Goal: Use online tool/utility: Utilize a website feature to perform a specific function

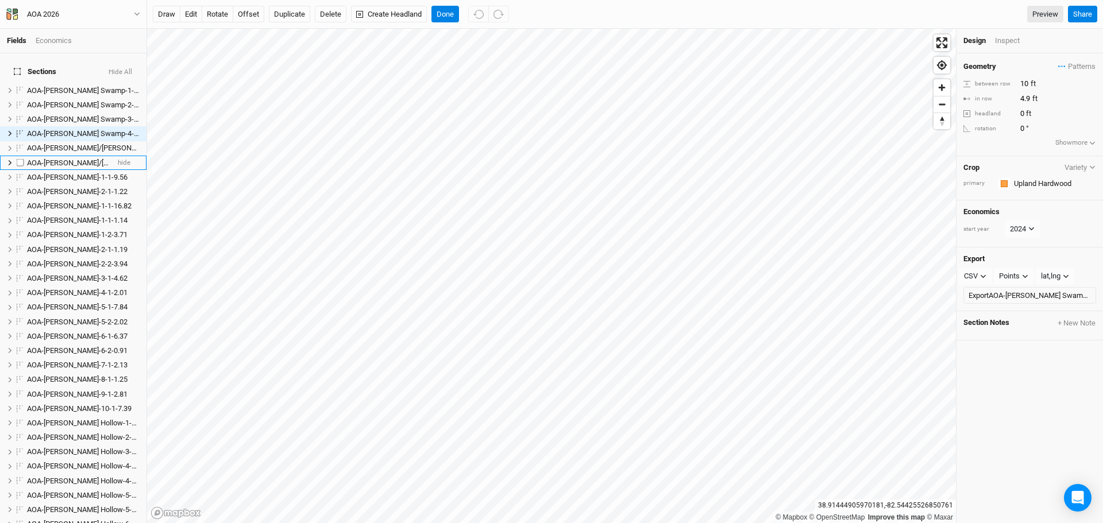
click at [87, 159] on span "AOA-[PERSON_NAME]/[PERSON_NAME]-2-1-8.83" at bounding box center [106, 163] width 159 height 9
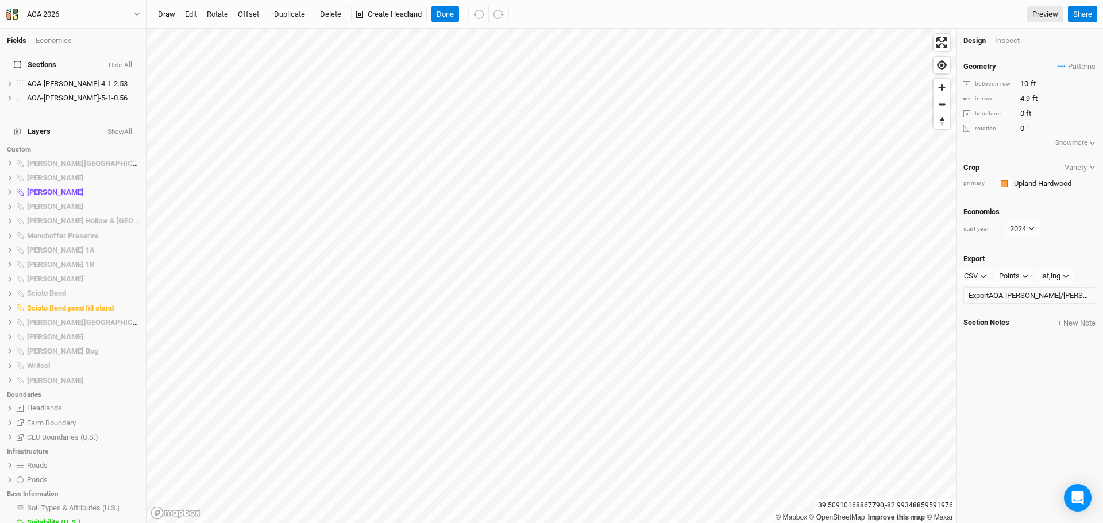
scroll to position [1020, 0]
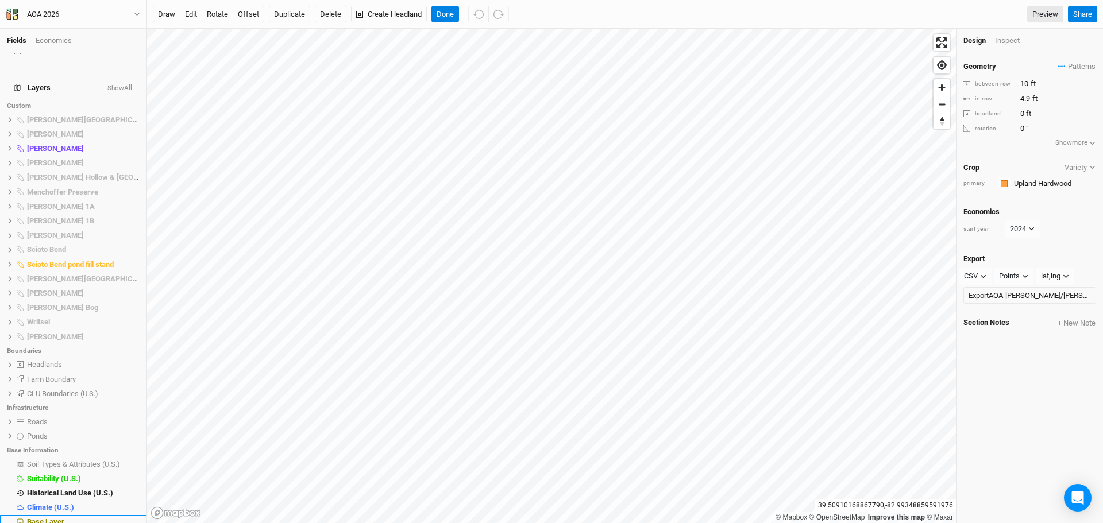
click at [51, 518] on span "Base Layer" at bounding box center [45, 522] width 37 height 9
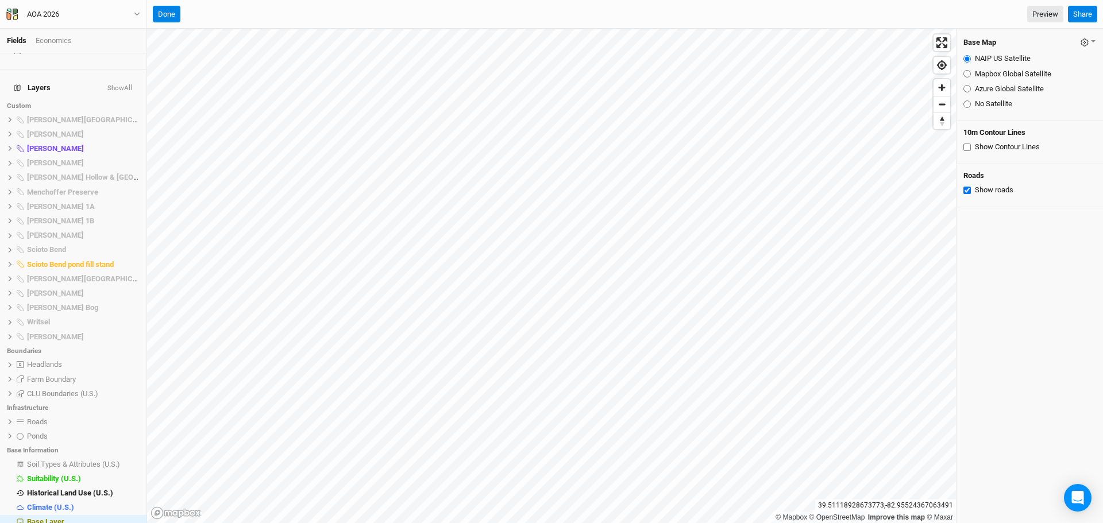
click at [969, 87] on input "Azure Global Satellite" at bounding box center [967, 88] width 7 height 7
radio input "true"
click at [171, 14] on button "Done" at bounding box center [167, 14] width 28 height 17
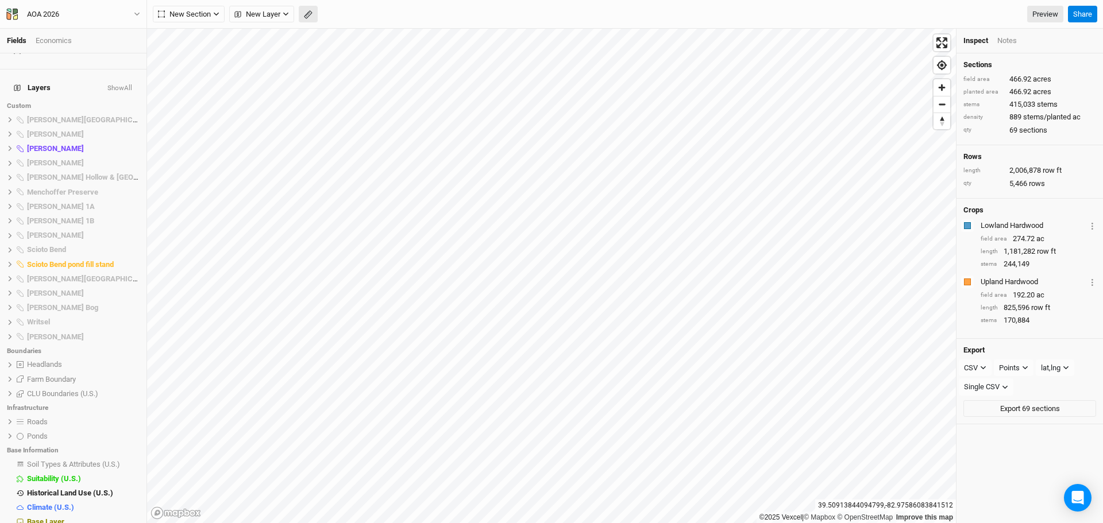
click at [313, 19] on button "button" at bounding box center [308, 14] width 19 height 17
click at [257, 14] on div "Distance : 1.2537 mi" at bounding box center [265, 14] width 64 height 10
click at [174, 14] on button "button" at bounding box center [178, 14] width 17 height 17
click at [209, 13] on button "Done" at bounding box center [205, 14] width 28 height 17
click at [305, 9] on button "button" at bounding box center [308, 14] width 19 height 17
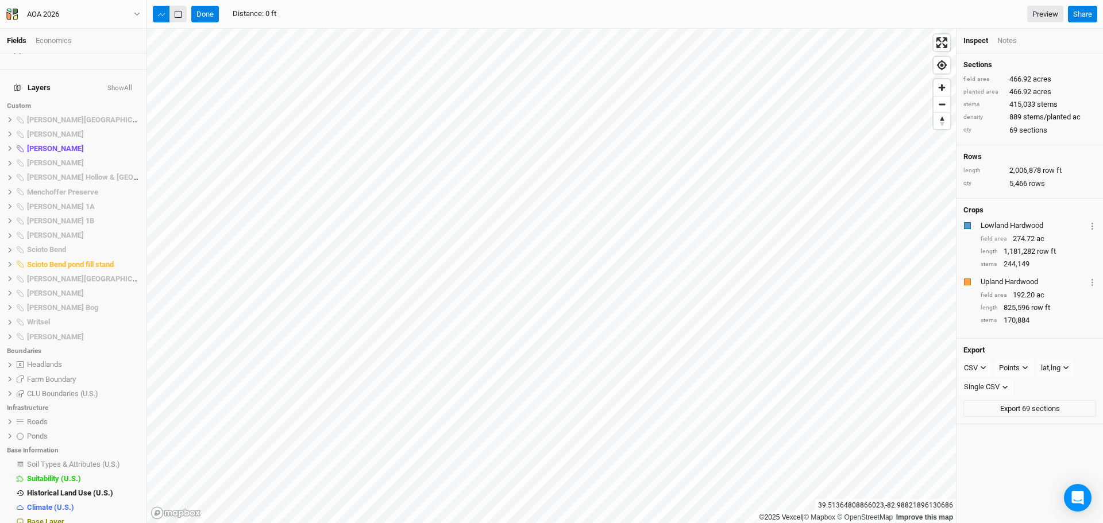
click at [176, 11] on icon "button" at bounding box center [178, 14] width 6 height 6
click at [311, 21] on button "button" at bounding box center [308, 14] width 19 height 17
click at [174, 10] on button "button" at bounding box center [178, 14] width 17 height 17
click at [213, 14] on button "Done" at bounding box center [205, 14] width 28 height 17
click at [309, 11] on icon "button" at bounding box center [308, 14] width 9 height 9
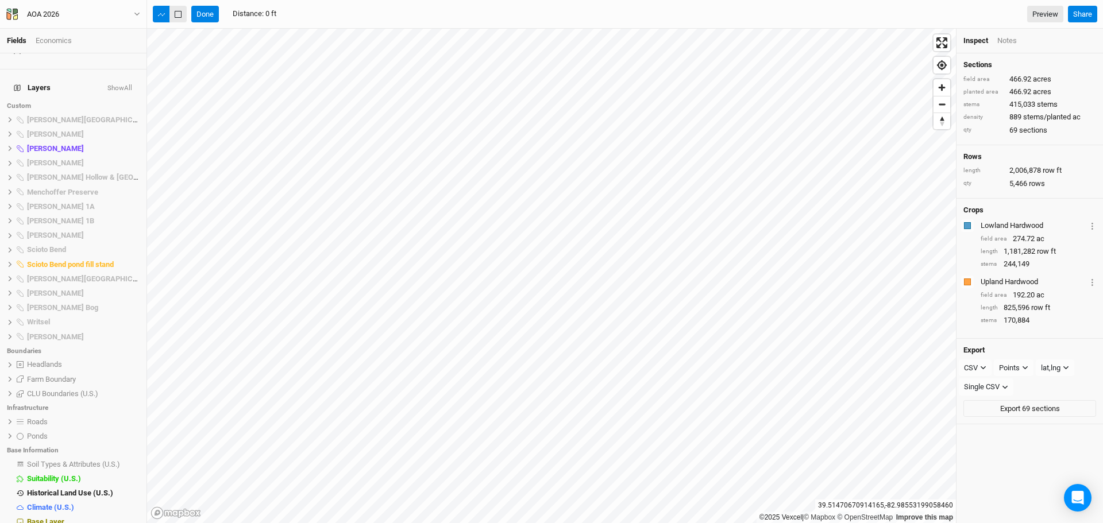
click at [180, 9] on button "button" at bounding box center [178, 14] width 17 height 17
click at [208, 6] on button "Done" at bounding box center [205, 14] width 28 height 17
